Goal: Task Accomplishment & Management: Manage account settings

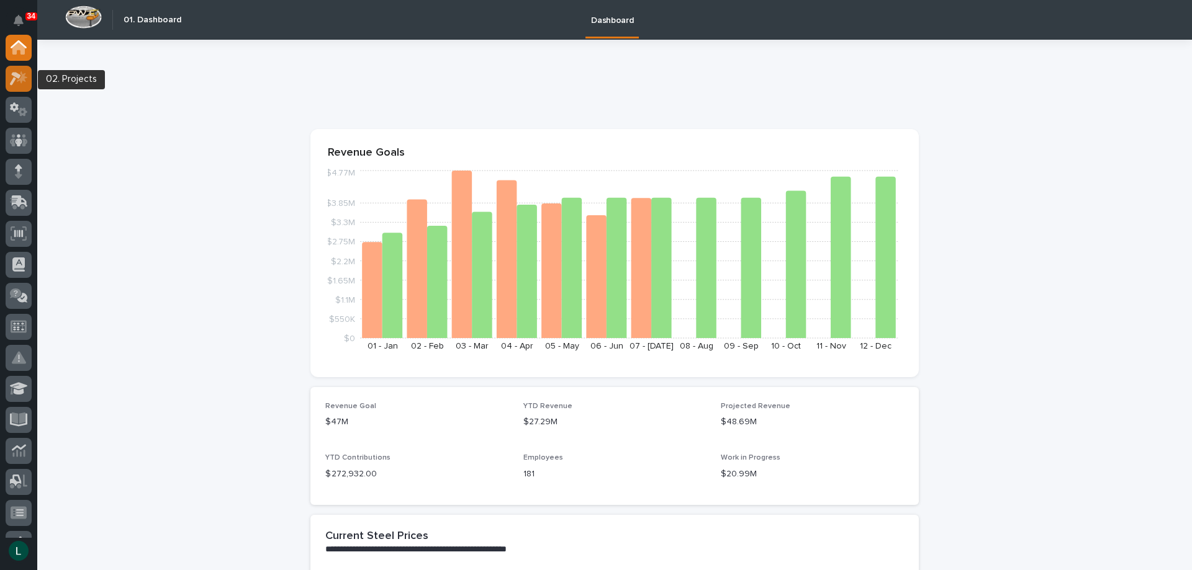
click at [25, 78] on icon at bounding box center [22, 77] width 11 height 12
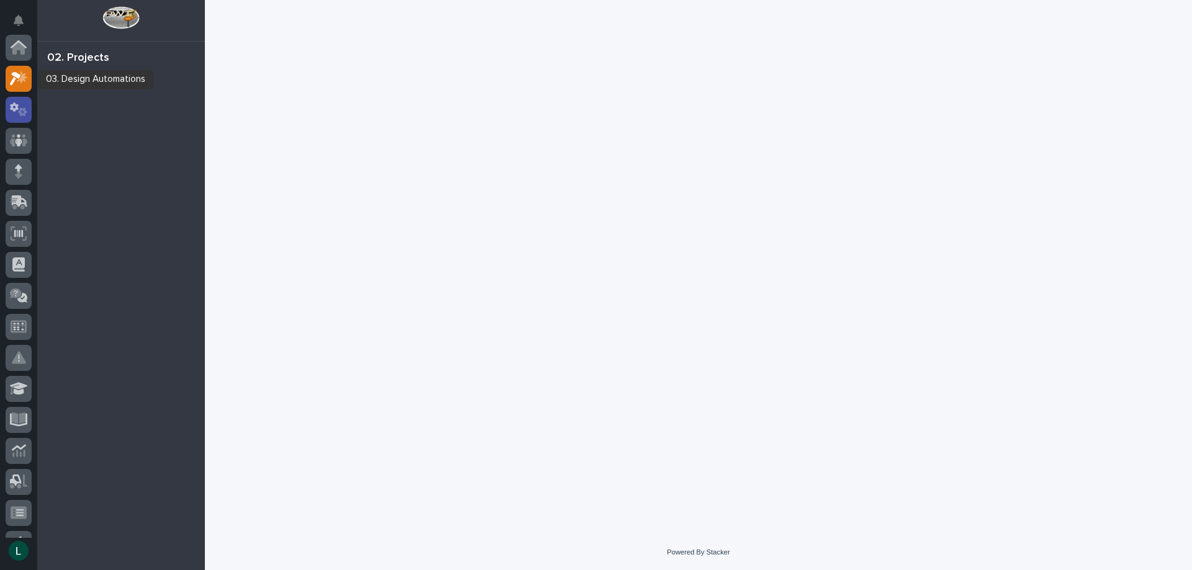
scroll to position [31, 0]
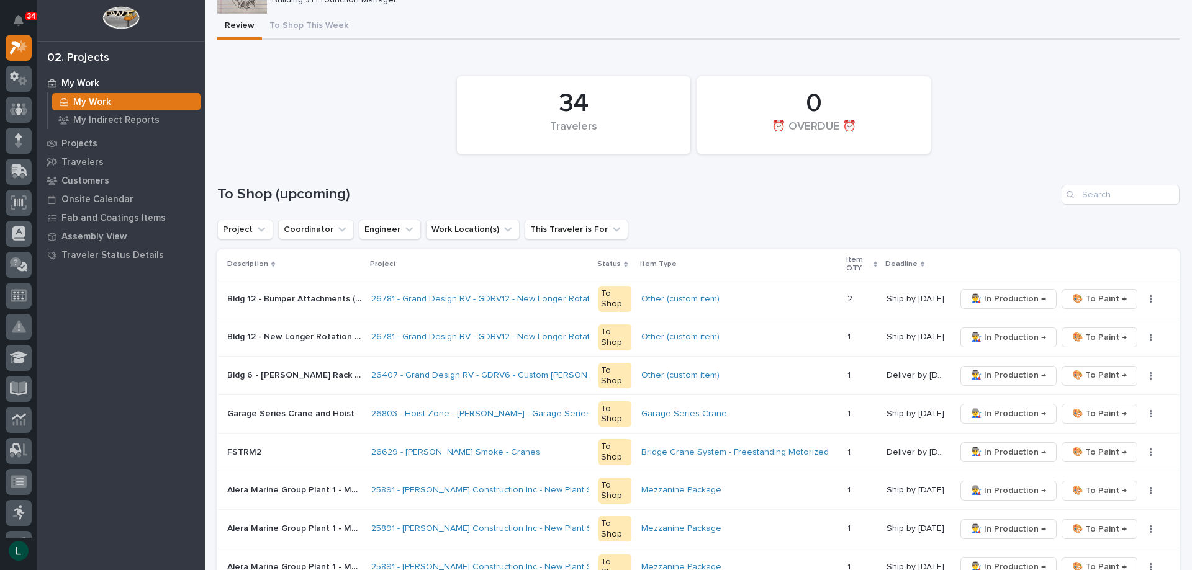
scroll to position [124, 0]
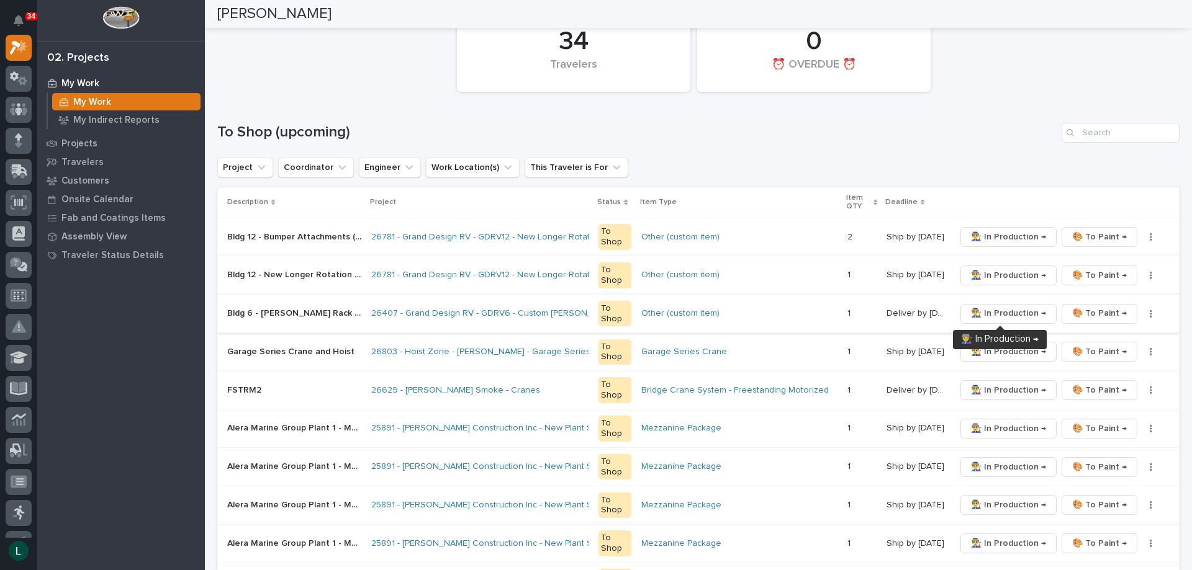
click at [996, 309] on span "👨‍🏭 In Production →" at bounding box center [1008, 313] width 75 height 15
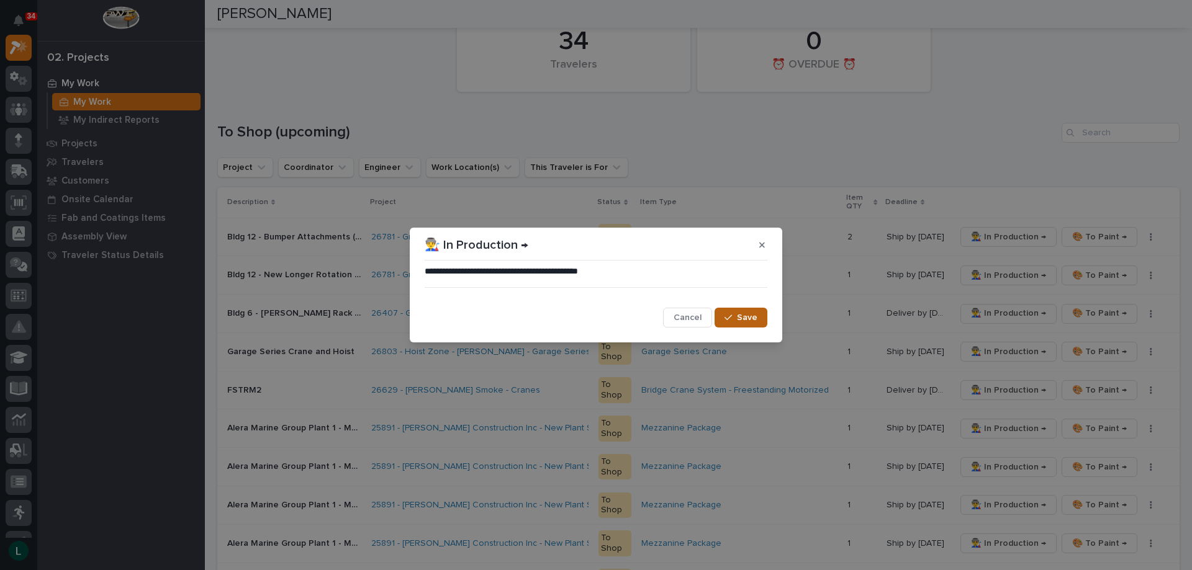
click at [740, 315] on span "Save" at bounding box center [747, 317] width 20 height 11
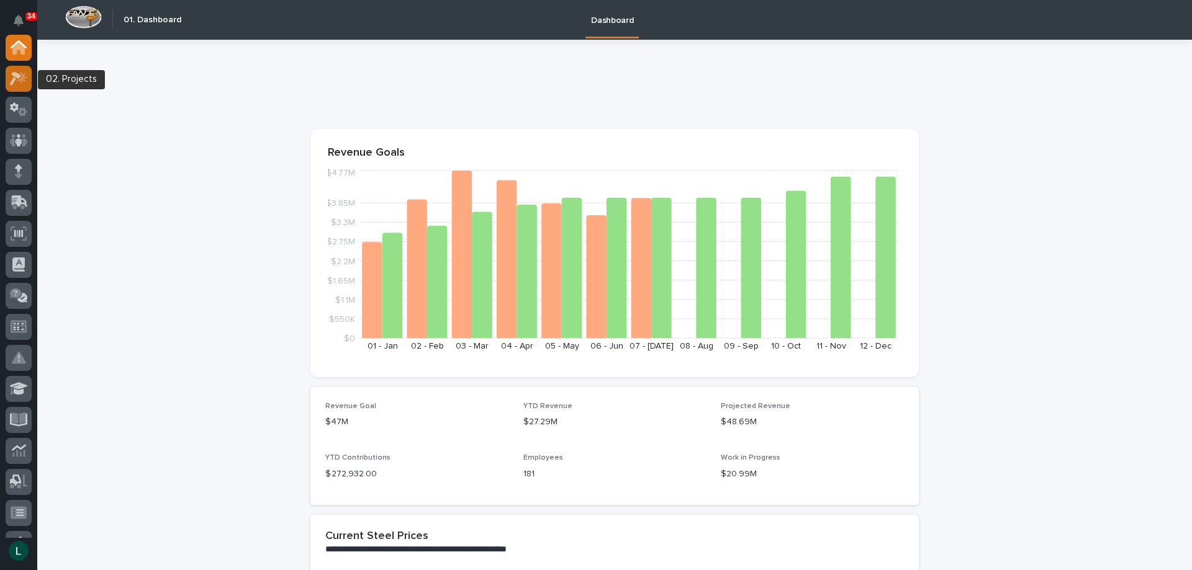
click at [19, 76] on icon at bounding box center [15, 79] width 11 height 14
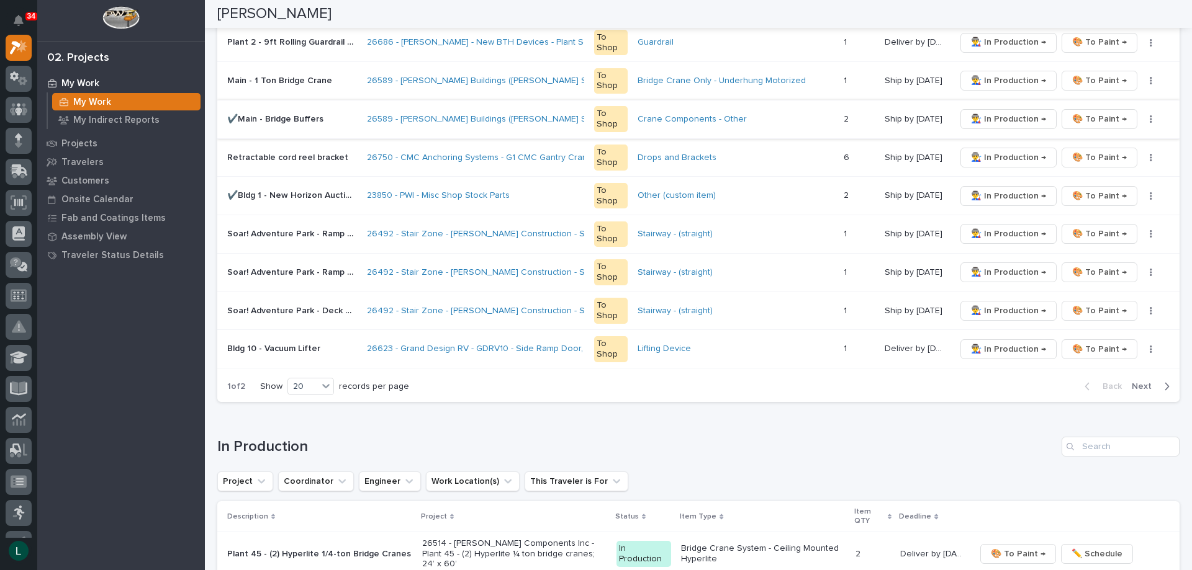
scroll to position [745, 0]
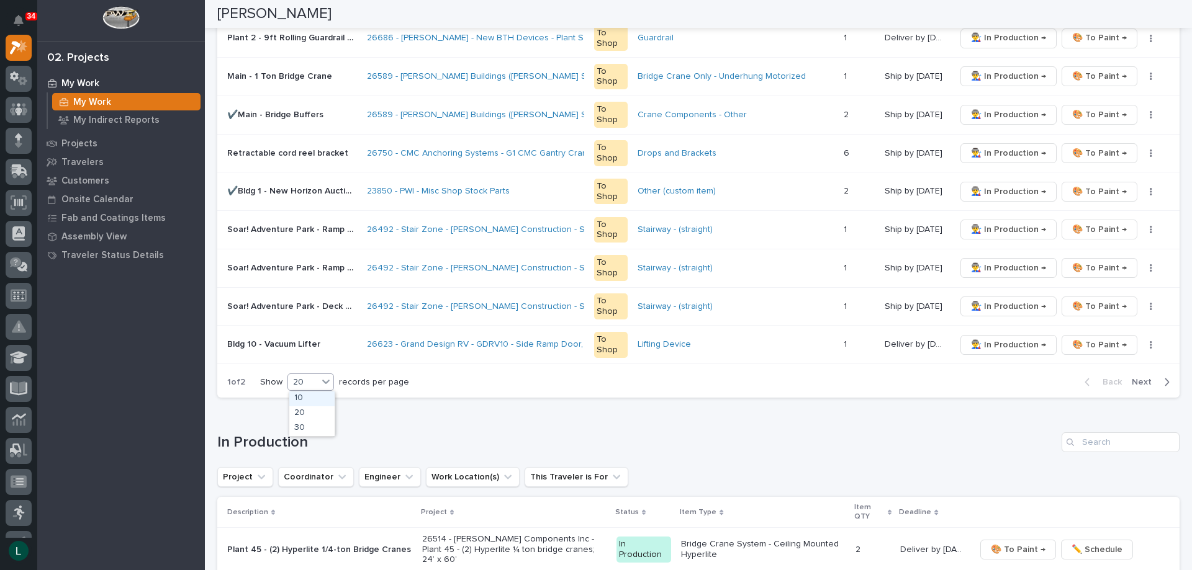
click at [314, 381] on div "20" at bounding box center [303, 382] width 30 height 13
click at [307, 428] on div "30" at bounding box center [311, 428] width 45 height 15
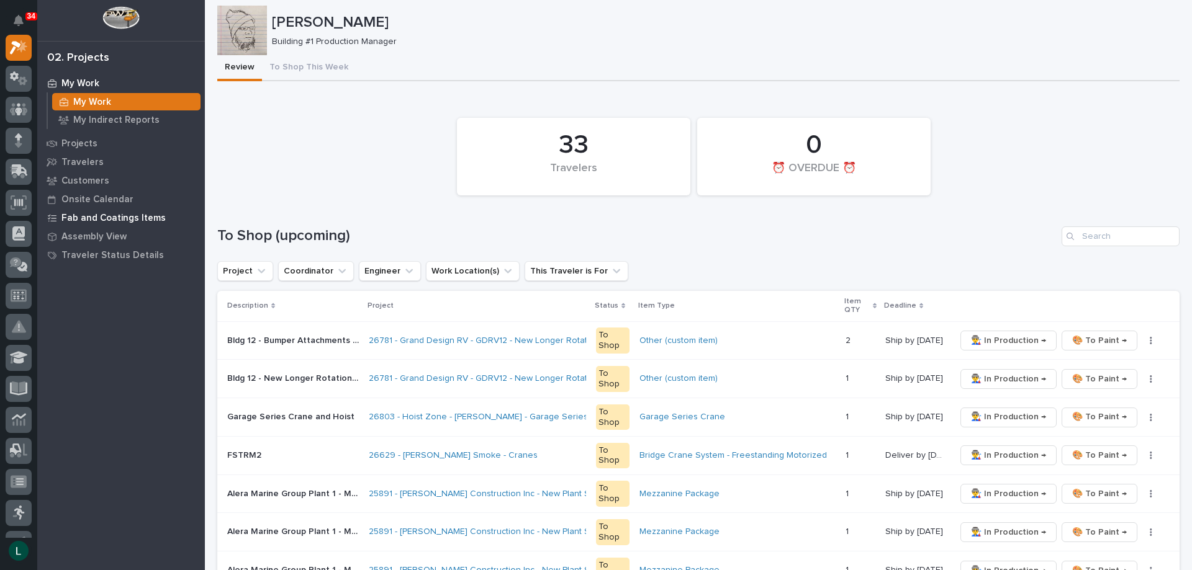
scroll to position [0, 0]
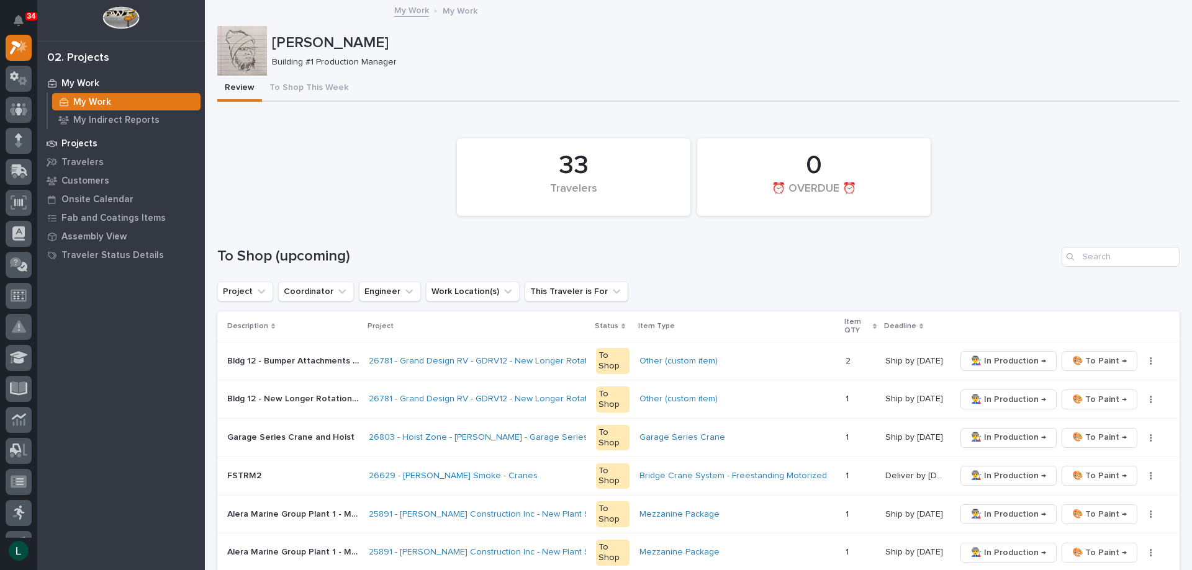
click at [72, 143] on p "Projects" at bounding box center [79, 143] width 36 height 11
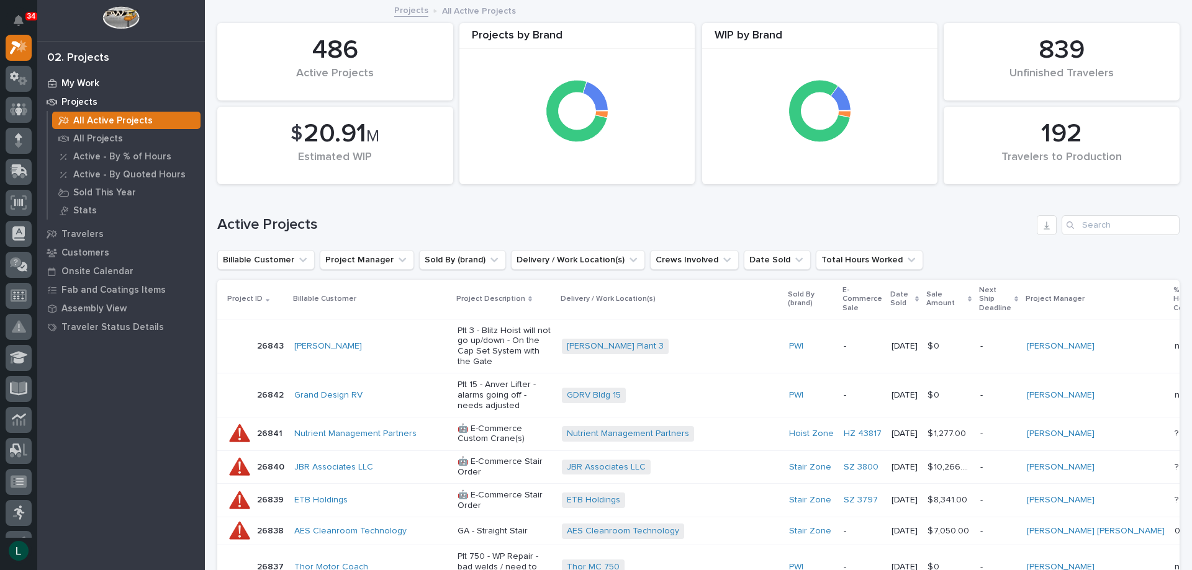
click at [91, 82] on p "My Work" at bounding box center [80, 83] width 38 height 11
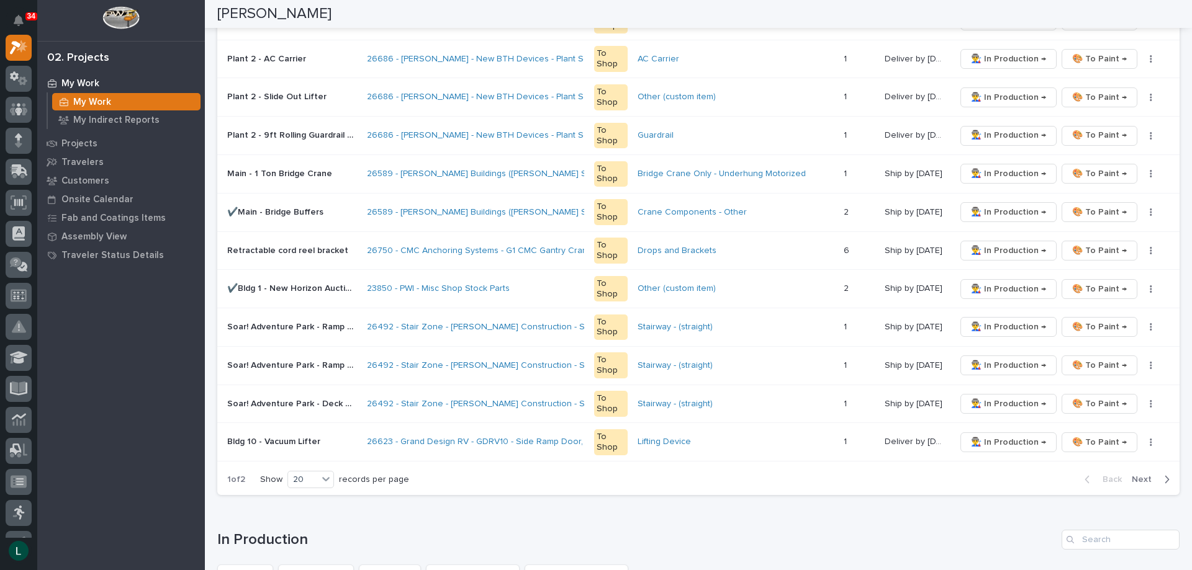
scroll to position [869, 0]
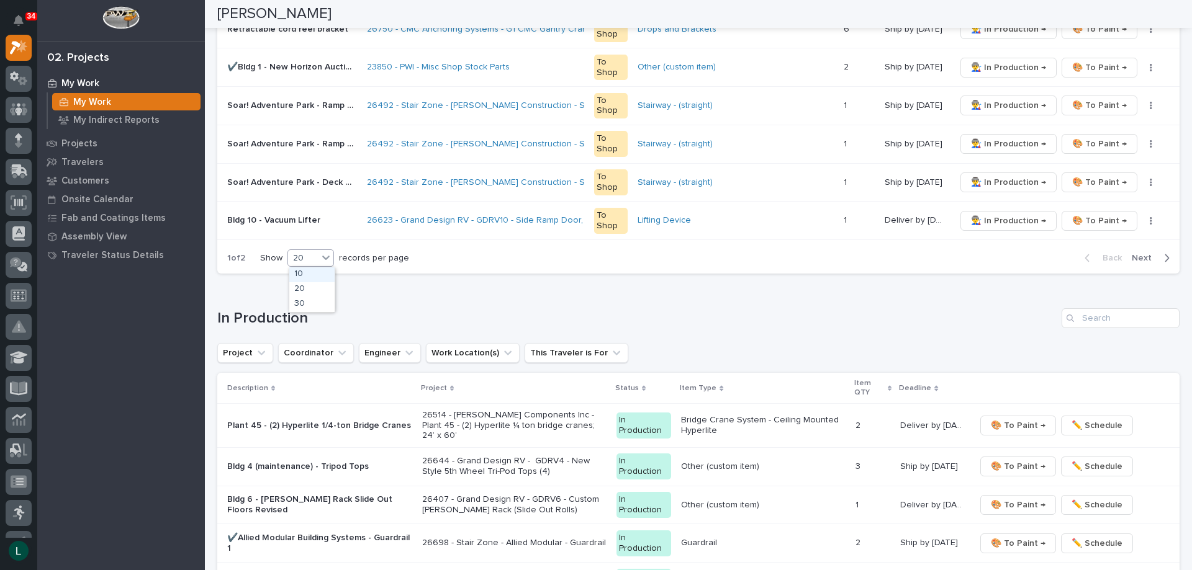
click at [309, 256] on div "20" at bounding box center [303, 258] width 30 height 13
click at [305, 302] on div "30" at bounding box center [311, 304] width 45 height 15
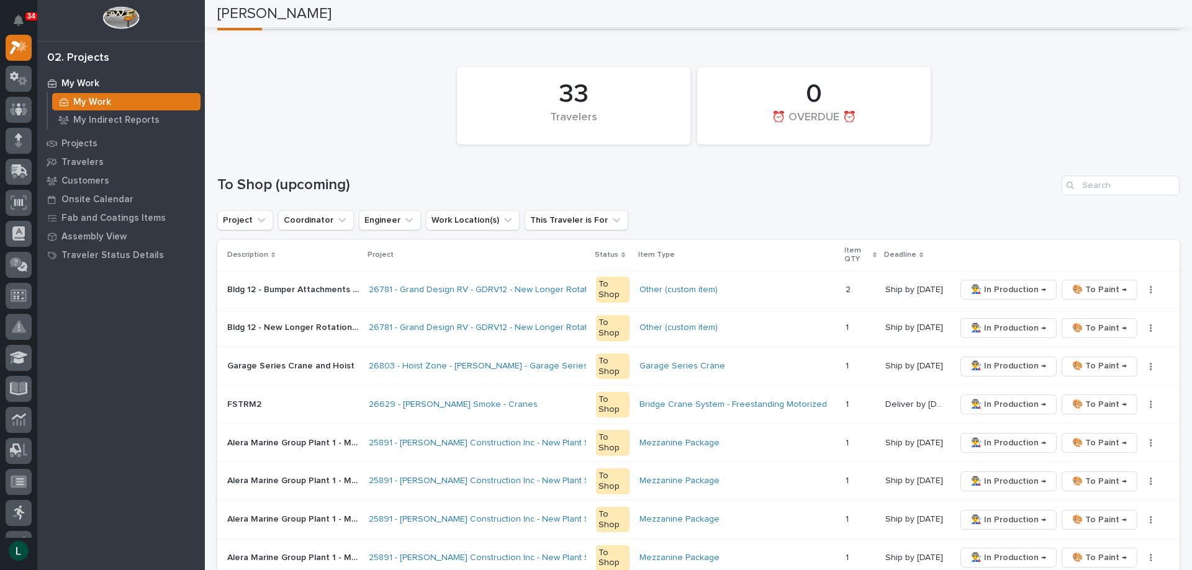
scroll to position [0, 0]
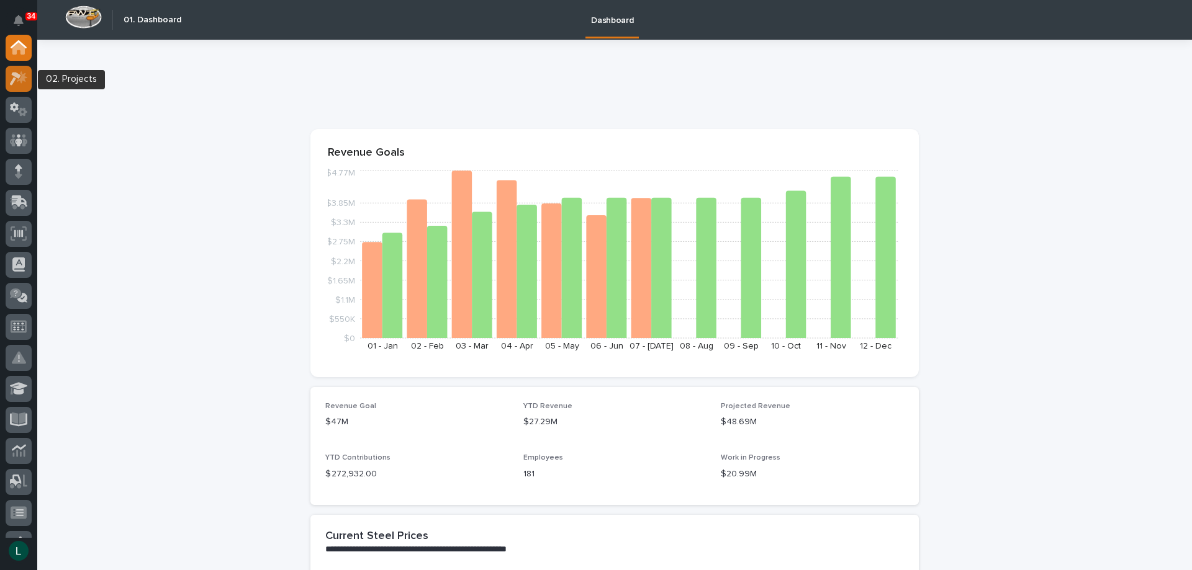
click at [22, 73] on icon at bounding box center [22, 77] width 11 height 12
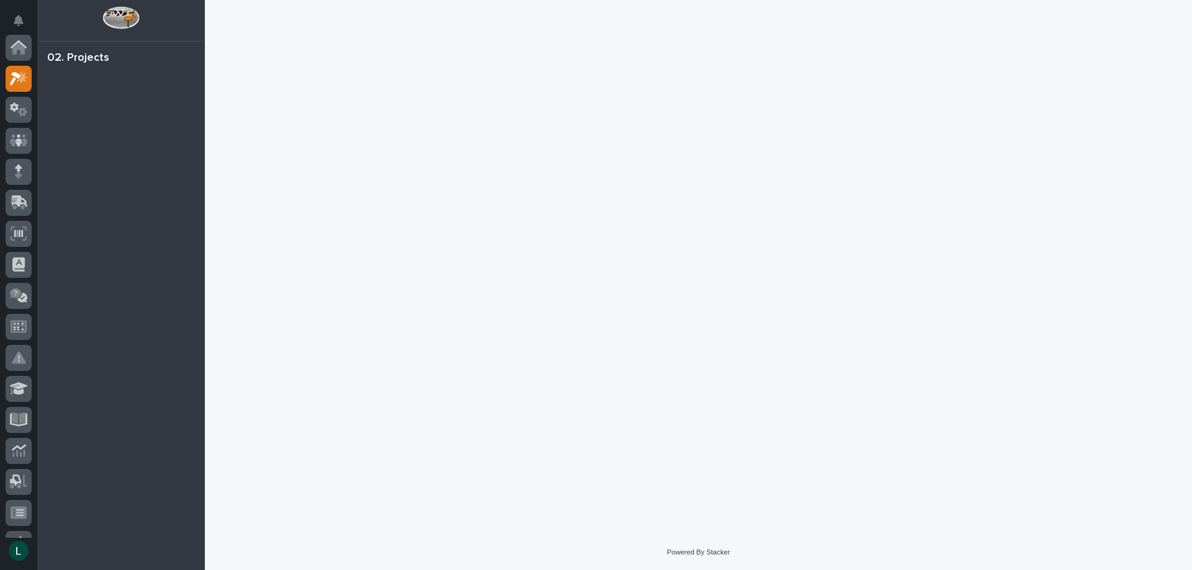
scroll to position [31, 0]
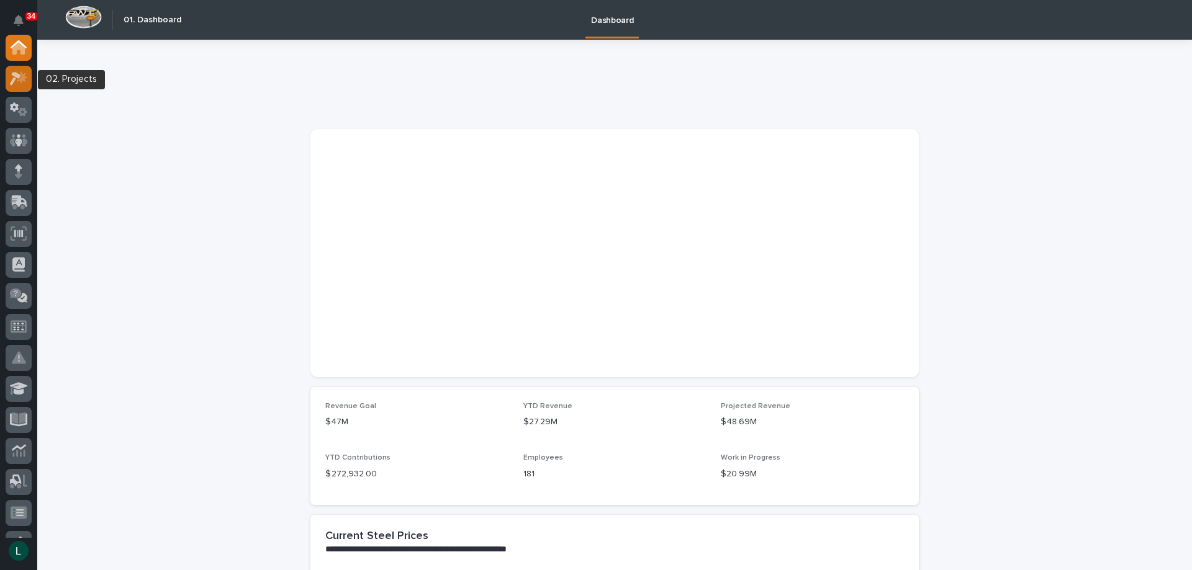
click at [15, 78] on icon at bounding box center [19, 78] width 18 height 14
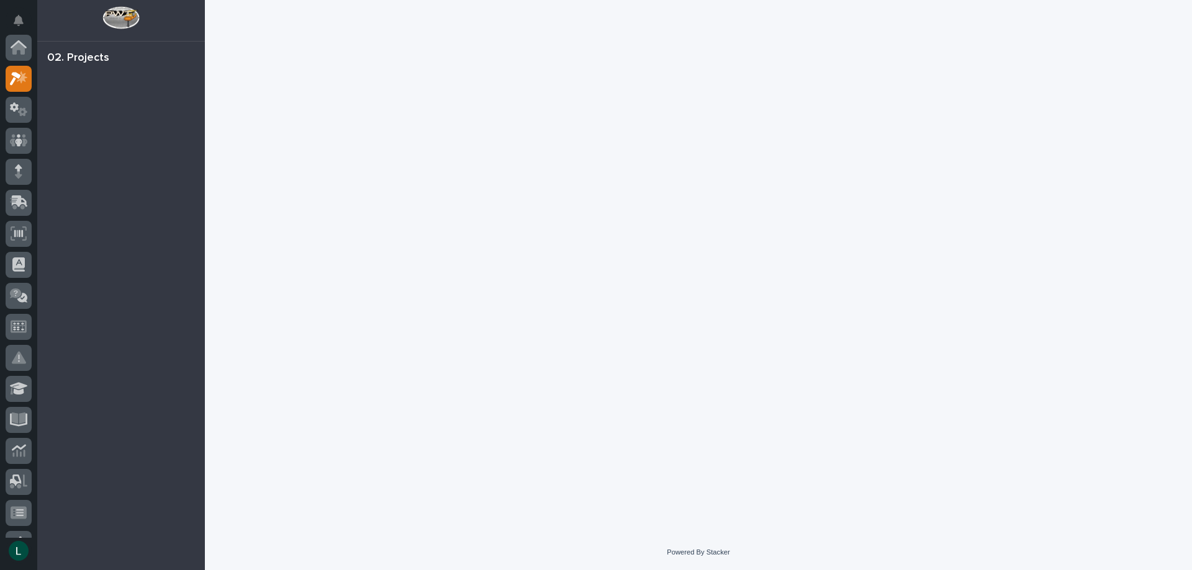
scroll to position [31, 0]
